Goal: Information Seeking & Learning: Learn about a topic

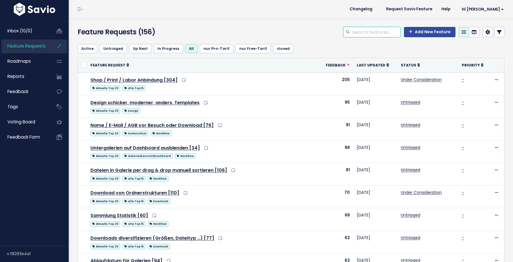
click at [370, 35] on input "search" at bounding box center [375, 32] width 49 height 10
type input "ablaufdatum"
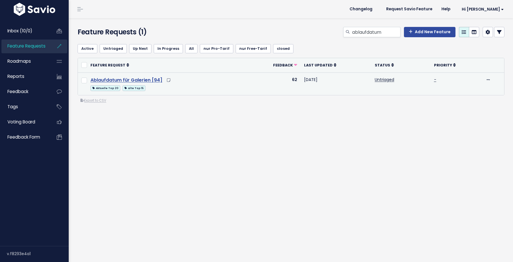
click at [126, 81] on link "Ablaufdatum für Galerien [94]" at bounding box center [126, 80] width 72 height 7
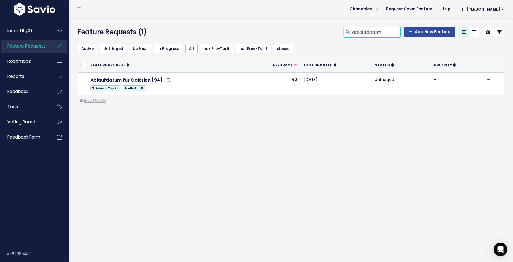
click at [373, 32] on input "ablaufdatum" at bounding box center [375, 32] width 49 height 10
type input "app"
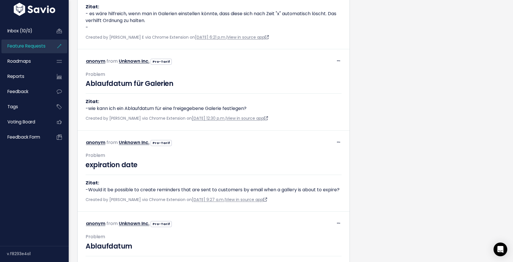
scroll to position [354, 0]
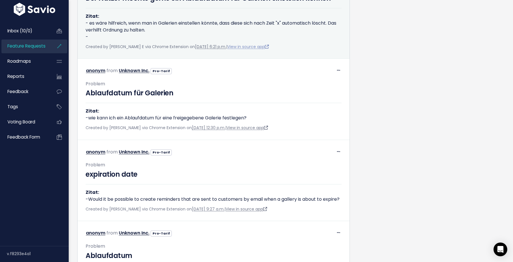
click at [237, 49] on link "View in source app" at bounding box center [247, 47] width 41 height 6
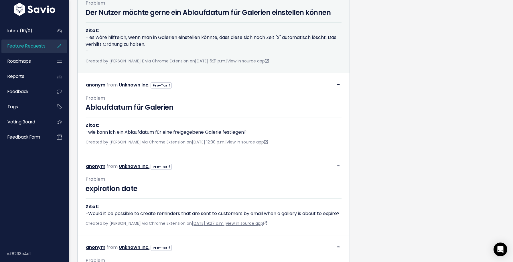
scroll to position [336, 0]
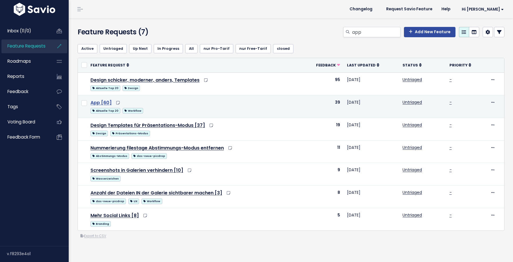
click at [106, 102] on link "App [60]" at bounding box center [100, 102] width 21 height 7
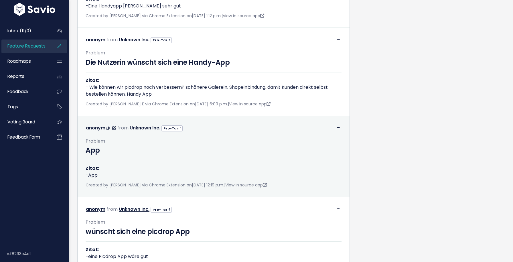
scroll to position [343, 0]
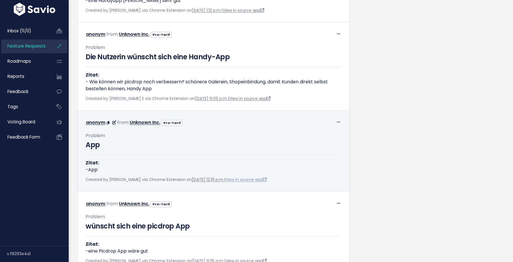
click at [256, 178] on link "View in source app" at bounding box center [245, 179] width 41 height 6
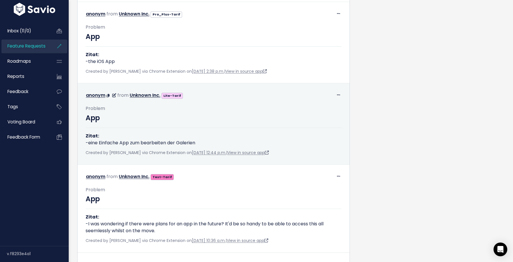
scroll to position [614, 0]
click at [257, 153] on link "View in source app" at bounding box center [247, 152] width 41 height 6
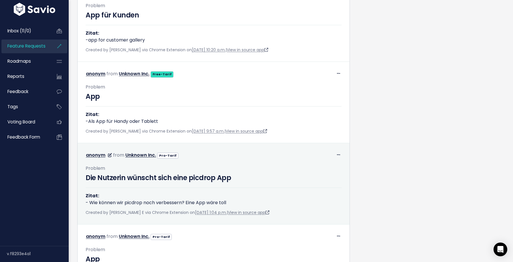
scroll to position [886, 0]
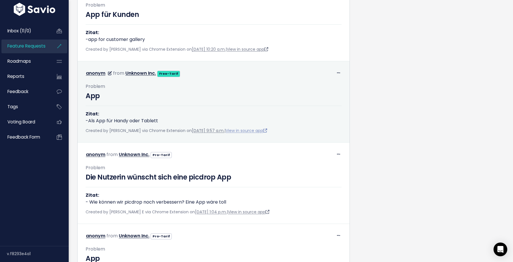
click at [257, 132] on link "View in source app" at bounding box center [245, 131] width 41 height 6
